Goal: Task Accomplishment & Management: Use online tool/utility

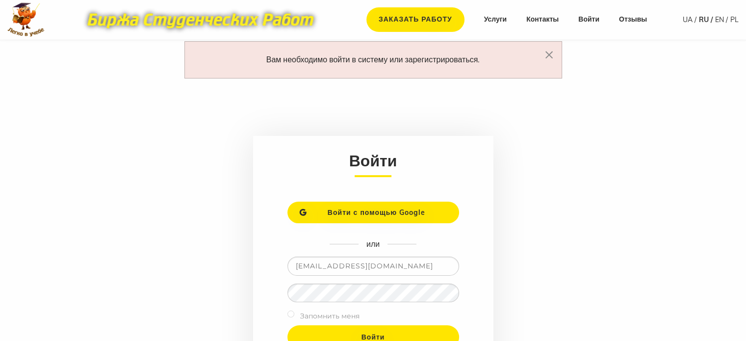
type input "[EMAIL_ADDRESS][DOMAIN_NAME]"
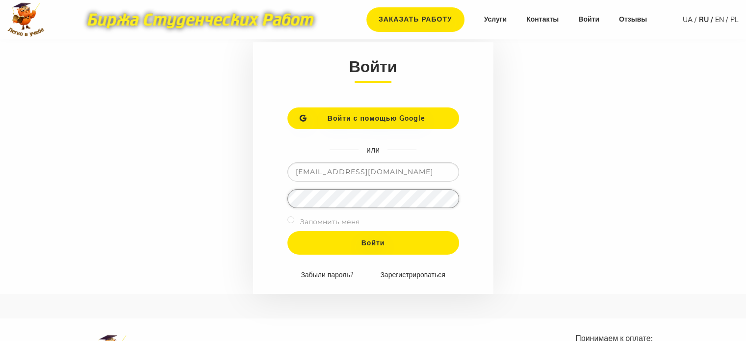
scroll to position [98, 0]
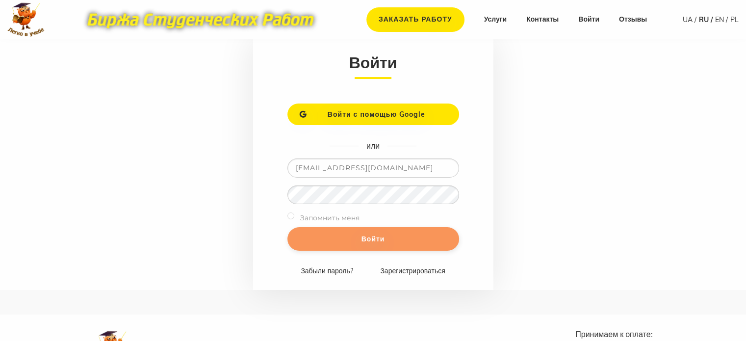
click at [447, 235] on input "Войти" at bounding box center [373, 239] width 172 height 24
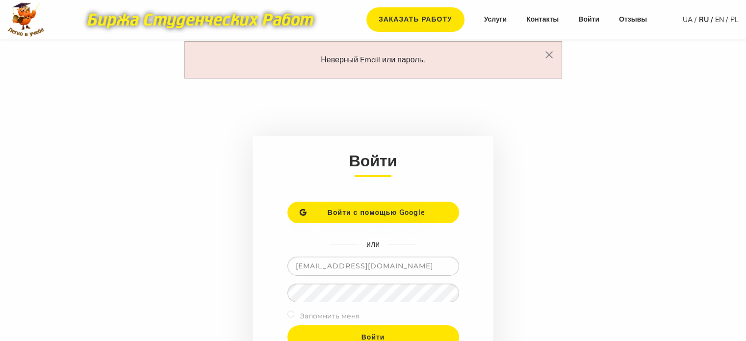
click at [319, 311] on label "Запомнить меня" at bounding box center [329, 316] width 59 height 12
click at [289, 314] on input "checkbox" at bounding box center [290, 313] width 7 height 7
checkbox input "true"
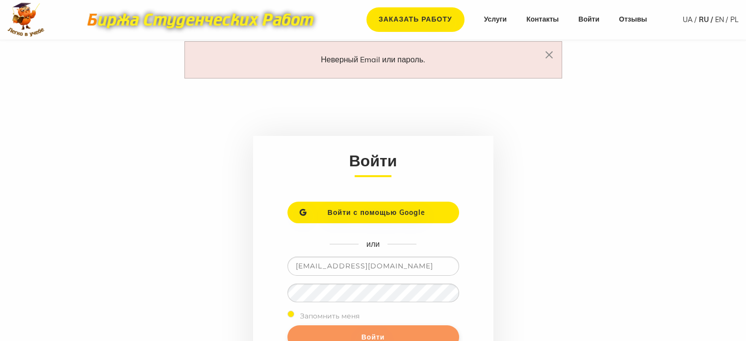
click at [324, 336] on input "Войти" at bounding box center [373, 337] width 172 height 24
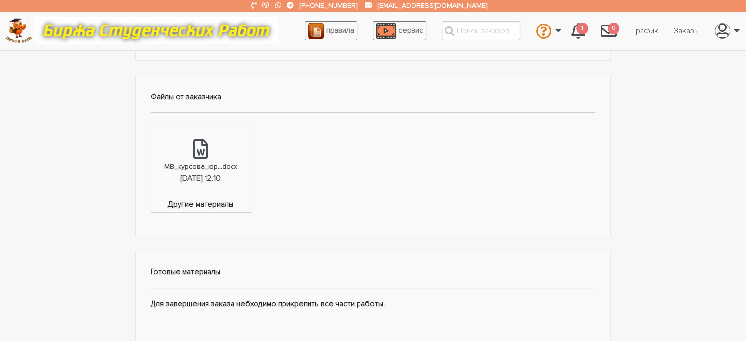
scroll to position [302, 0]
click at [229, 148] on link "МВ_курсова_юр...docx 03.10.2025, 12:10" at bounding box center [201, 164] width 100 height 72
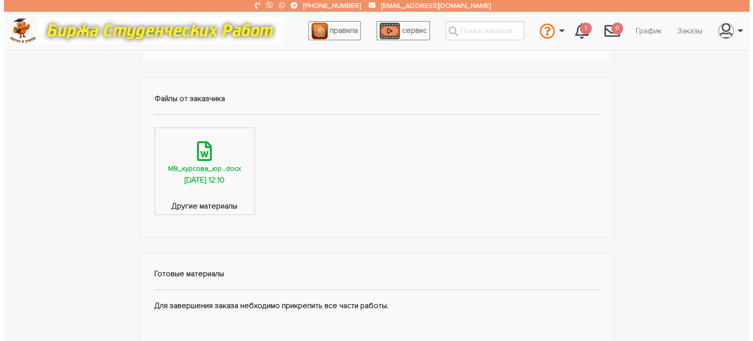
scroll to position [600, 0]
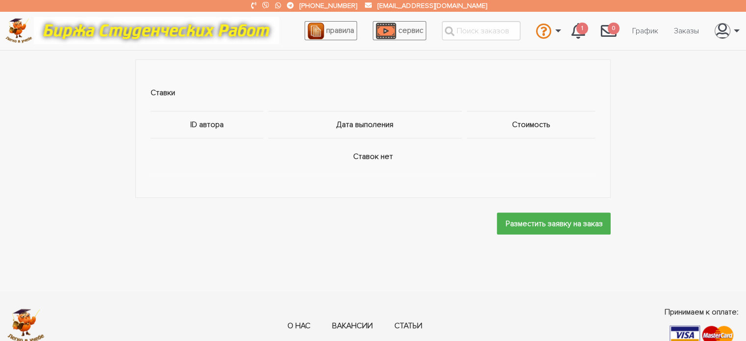
click at [520, 151] on td "Ставок нет" at bounding box center [373, 156] width 445 height 37
click at [572, 219] on input "Разместить заявку на заказ" at bounding box center [554, 223] width 114 height 22
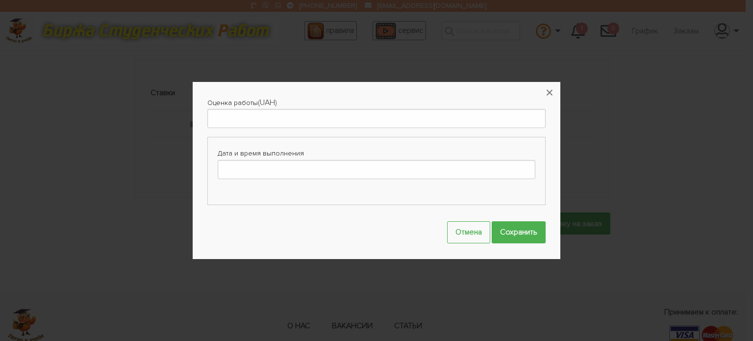
click at [453, 132] on div "Оценка работы (UAH) Дата и время выполнения" at bounding box center [376, 155] width 338 height 117
click at [455, 172] on input "Дата и время выполнения" at bounding box center [377, 169] width 318 height 19
click at [394, 121] on input "Оценка работы" at bounding box center [376, 118] width 338 height 19
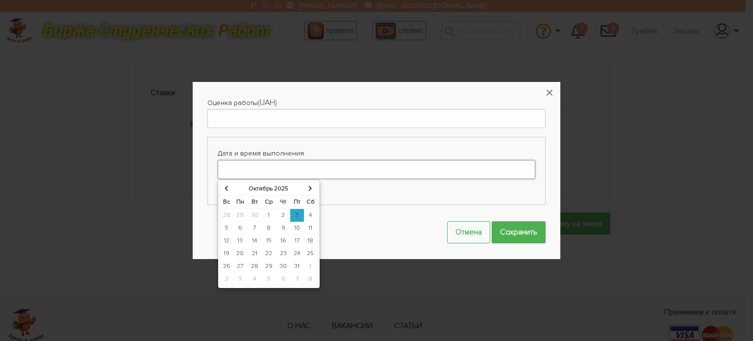
click at [416, 162] on input "Дата и время выполнения" at bounding box center [377, 169] width 318 height 19
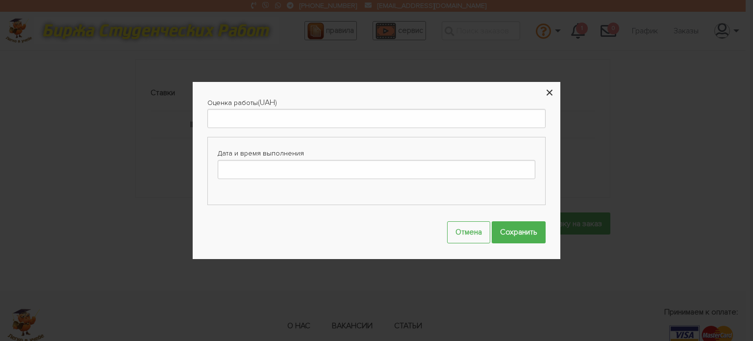
click at [548, 93] on button "×" at bounding box center [550, 93] width 22 height 22
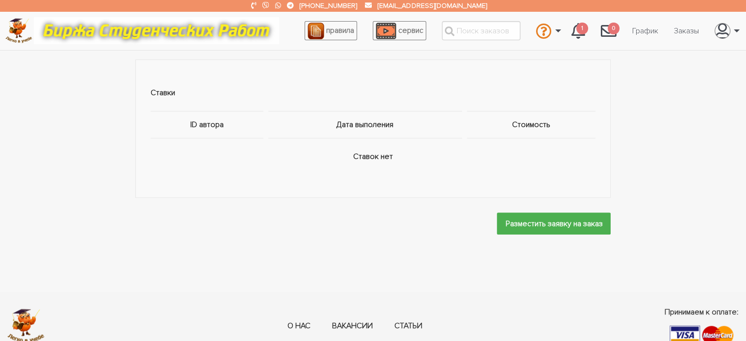
click at [358, 35] on li "правила" at bounding box center [331, 31] width 68 height 30
click at [339, 27] on span "правила" at bounding box center [340, 30] width 28 height 10
